Goal: Information Seeking & Learning: Learn about a topic

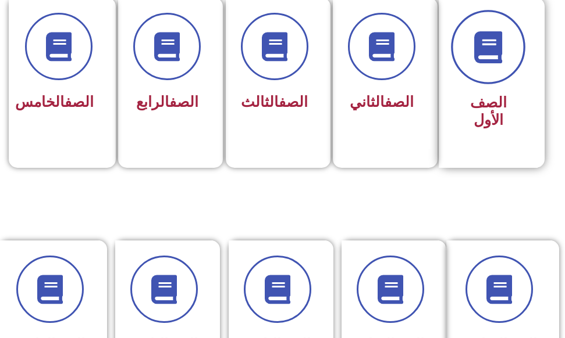
scroll to position [350, 0]
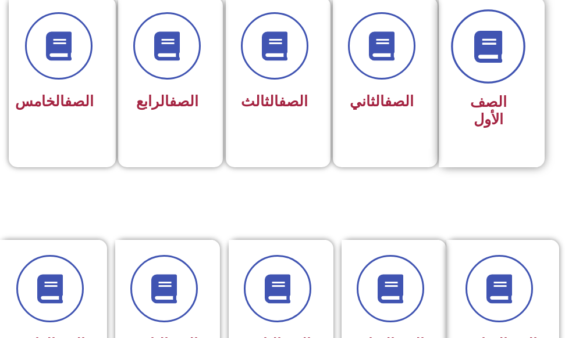
click at [482, 59] on icon at bounding box center [488, 46] width 32 height 32
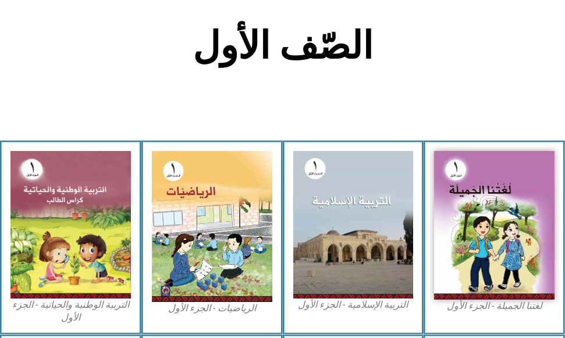
scroll to position [291, 0]
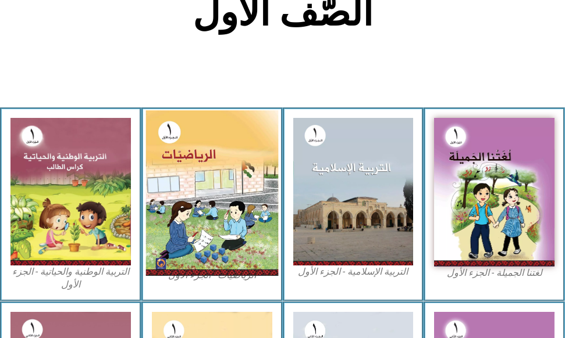
click at [247, 217] on img at bounding box center [211, 193] width 132 height 166
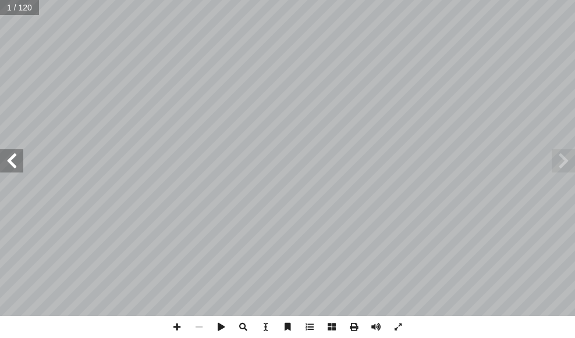
click at [11, 158] on span at bounding box center [11, 160] width 23 height 23
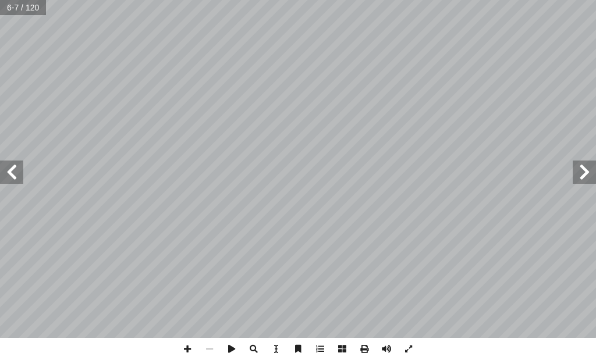
click at [15, 179] on span at bounding box center [11, 172] width 23 height 23
click at [22, 173] on span at bounding box center [11, 172] width 23 height 23
click at [8, 174] on span at bounding box center [11, 172] width 23 height 23
click at [14, 170] on span at bounding box center [11, 172] width 23 height 23
click at [186, 338] on span at bounding box center [187, 349] width 22 height 22
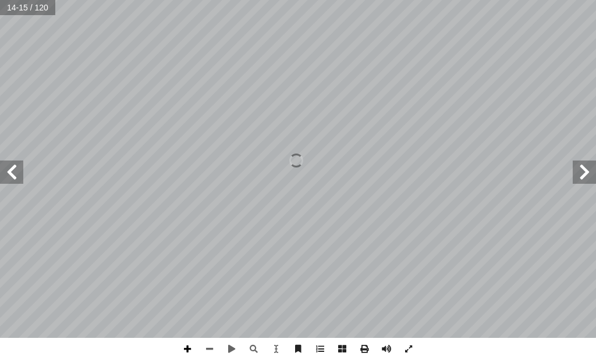
click at [186, 338] on span at bounding box center [187, 349] width 22 height 22
click at [205, 338] on span at bounding box center [209, 349] width 22 height 22
click at [189, 338] on span at bounding box center [187, 349] width 22 height 22
click at [208, 338] on span at bounding box center [209, 349] width 22 height 22
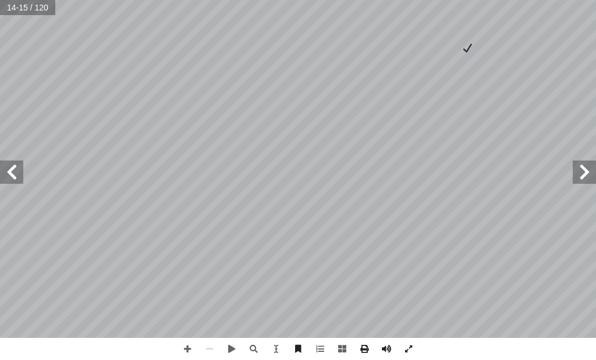
click at [14, 174] on span at bounding box center [11, 172] width 23 height 23
